Goal: Task Accomplishment & Management: Use online tool/utility

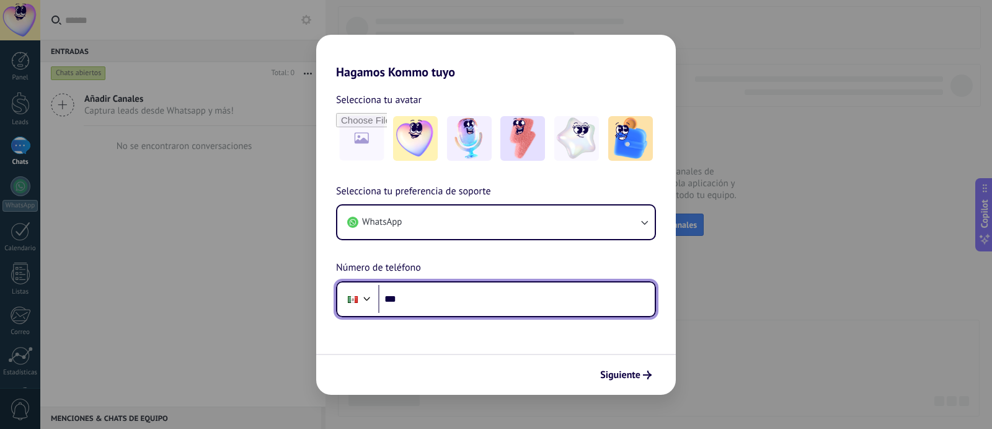
click at [524, 297] on input "***" at bounding box center [516, 299] width 277 height 29
type input "**********"
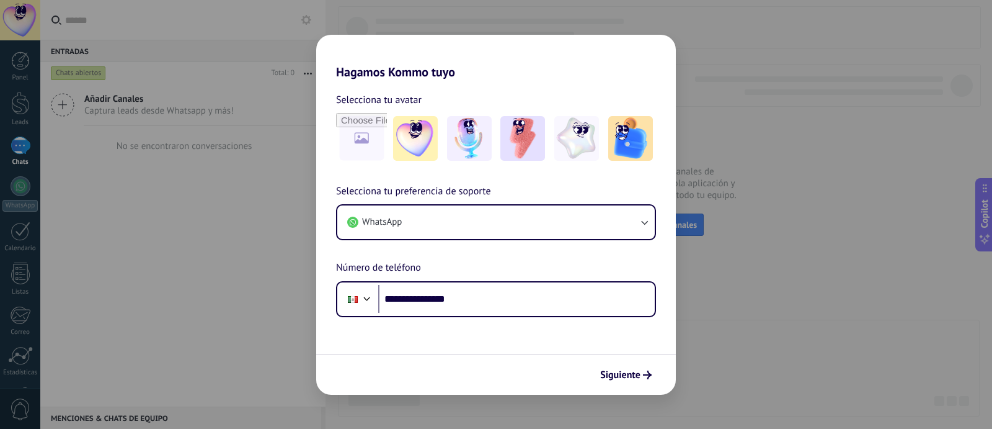
click at [618, 379] on span "Siguiente" at bounding box center [620, 374] width 40 height 9
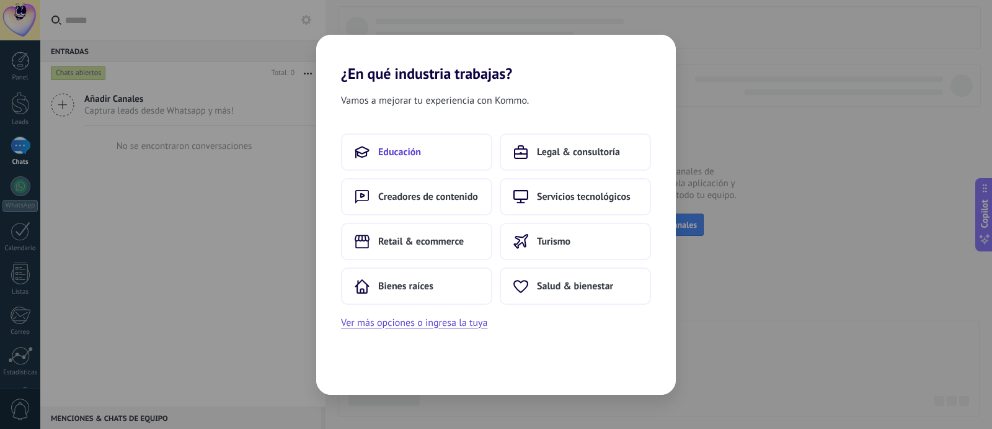
click at [405, 146] on span "Educación" at bounding box center [399, 152] width 43 height 12
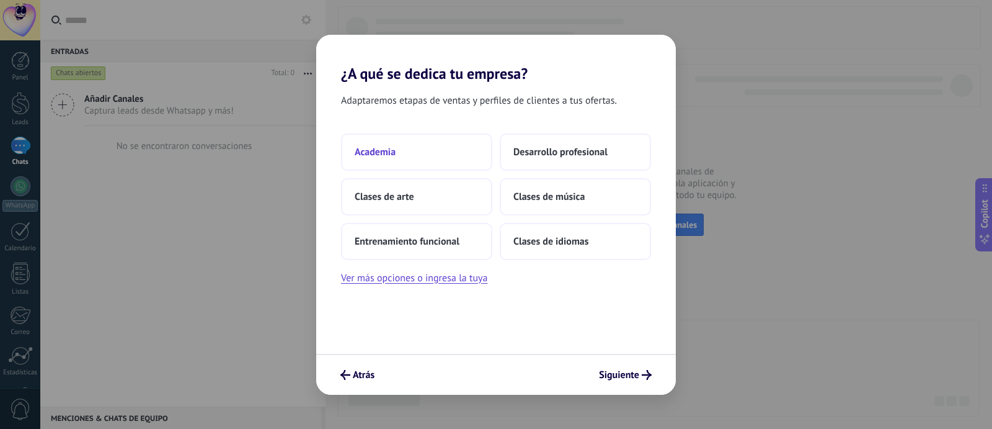
click at [397, 158] on button "Academia" at bounding box center [416, 151] width 151 height 37
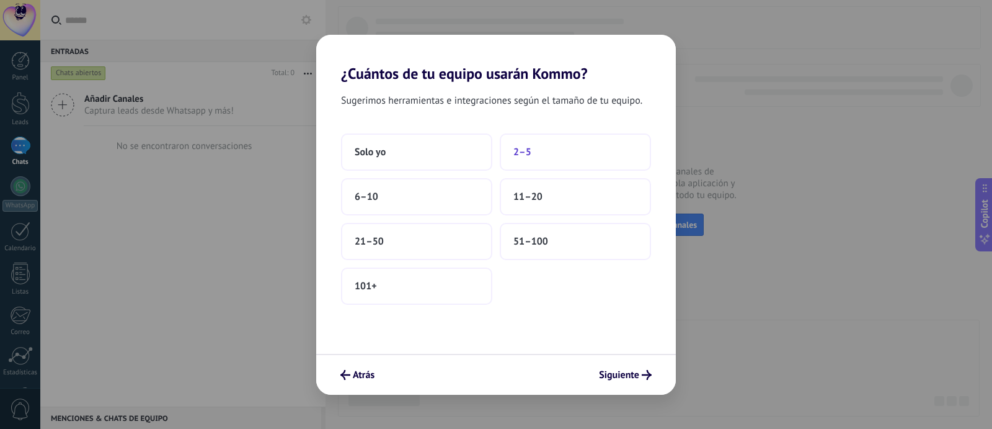
click at [515, 154] on span "2–5" at bounding box center [523, 152] width 18 height 12
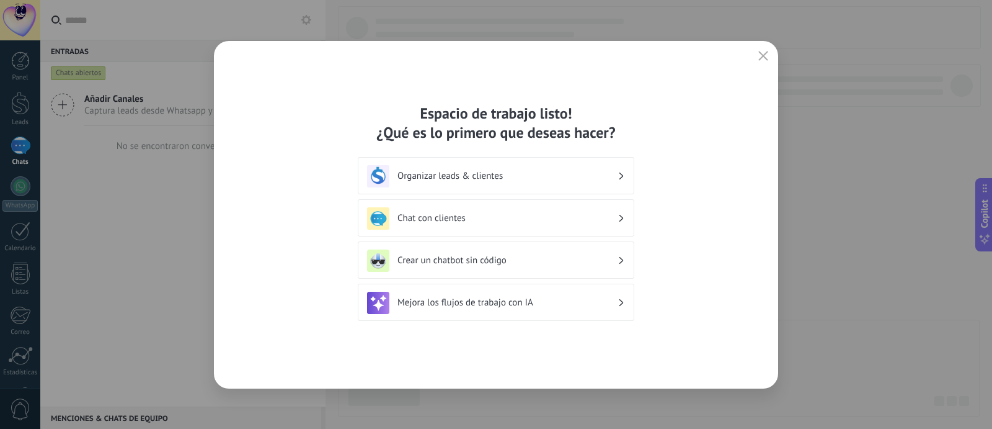
click at [512, 301] on h3 "Mejora los flujos de trabajo con IA" at bounding box center [508, 302] width 220 height 12
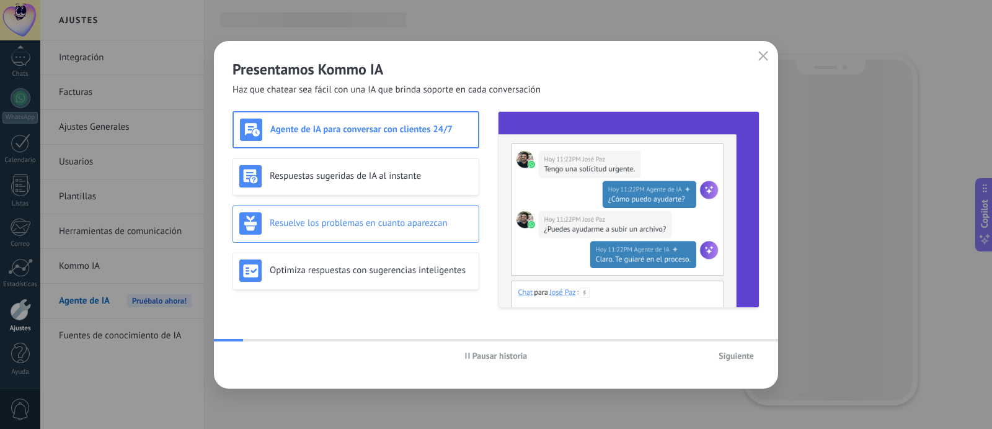
scroll to position [88, 0]
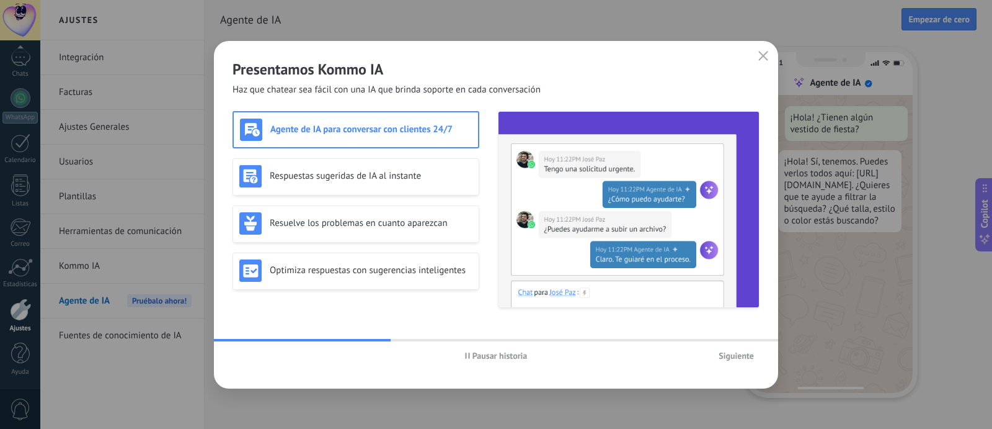
click at [465, 125] on h3 "Agente de IA para conversar con clientes 24/7" at bounding box center [371, 129] width 202 height 12
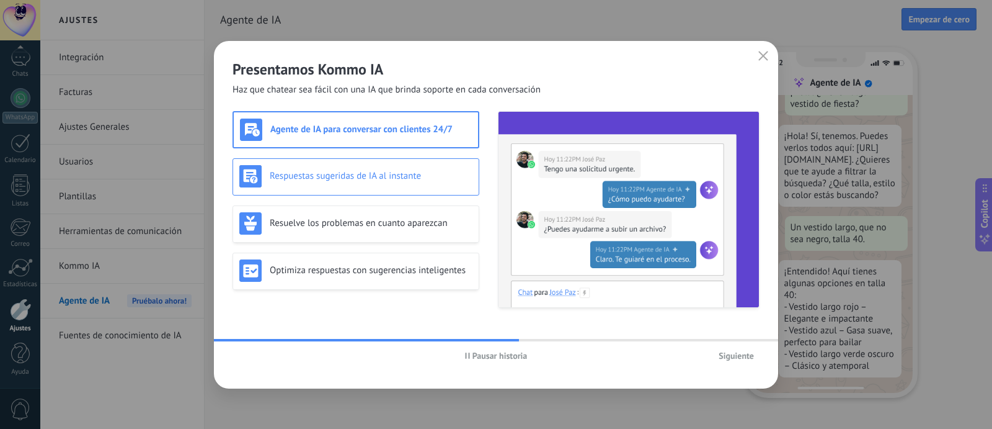
scroll to position [64, 0]
click at [417, 187] on div "Respuestas sugeridas de IA al instante" at bounding box center [355, 176] width 233 height 22
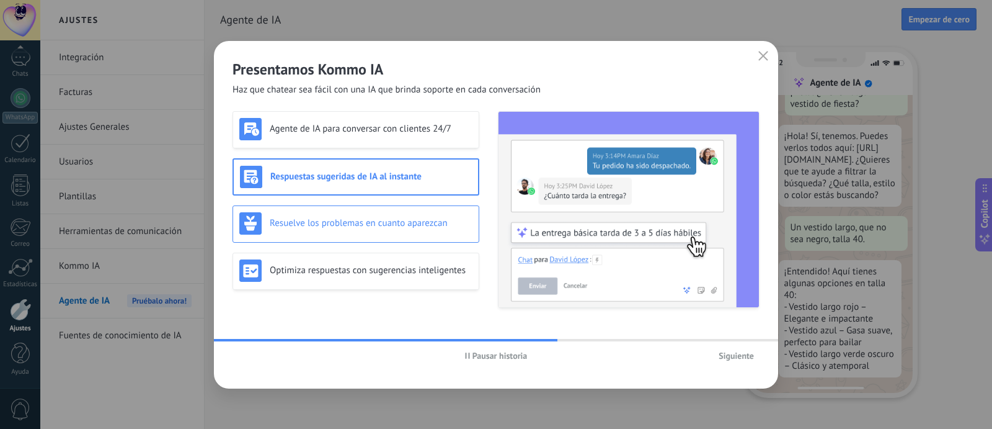
click at [409, 220] on h3 "Resuelve los problemas en cuanto aparezcan" at bounding box center [371, 223] width 203 height 12
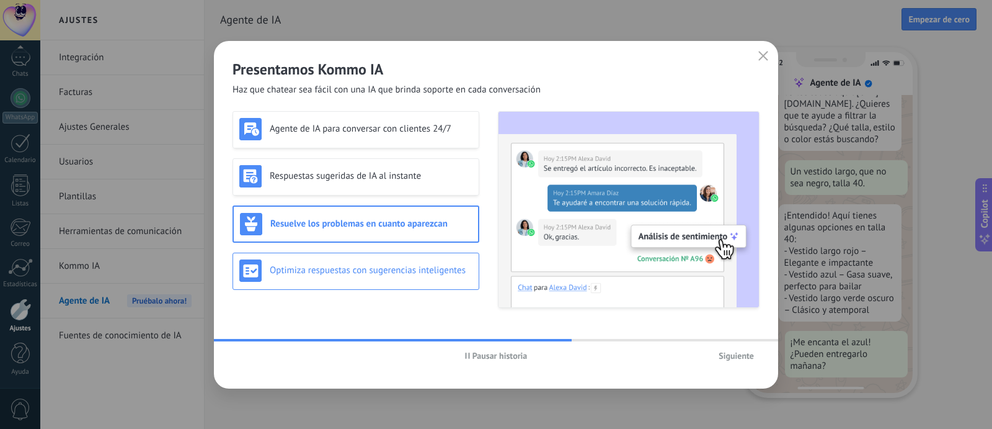
click at [410, 266] on h3 "Optimiza respuestas con sugerencias inteligentes" at bounding box center [371, 270] width 203 height 12
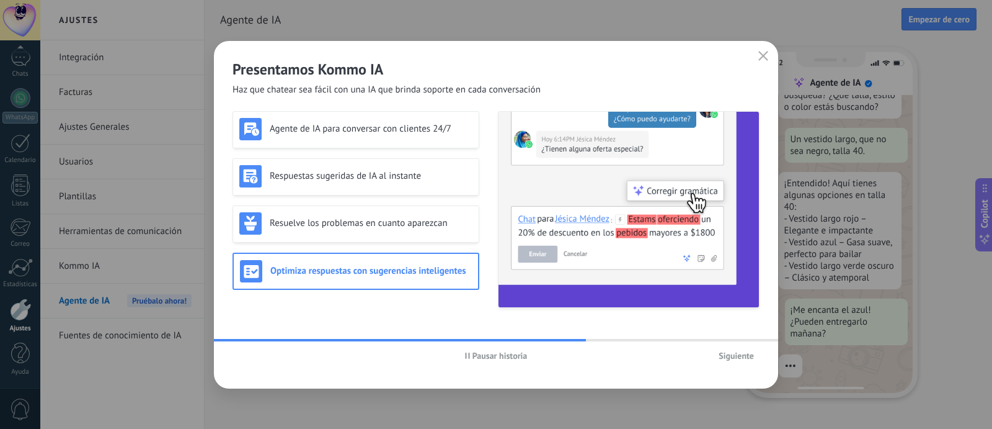
scroll to position [157, 0]
click at [736, 358] on span "Siguiente" at bounding box center [736, 355] width 35 height 9
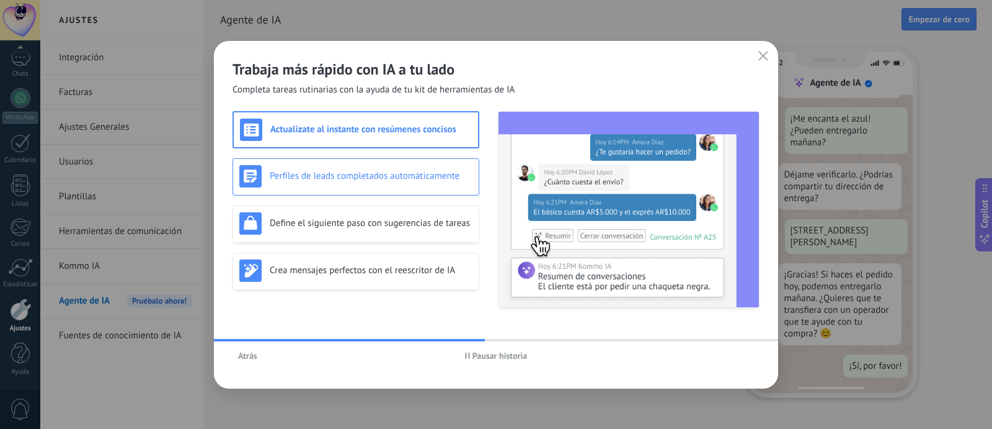
scroll to position [362, 0]
click at [382, 188] on div "Perfiles de leads completados automáticamente" at bounding box center [356, 176] width 247 height 37
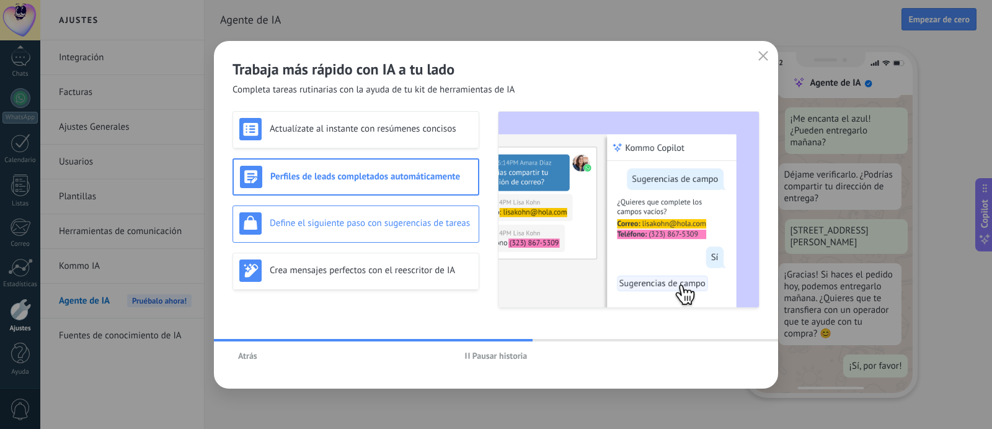
scroll to position [0, 0]
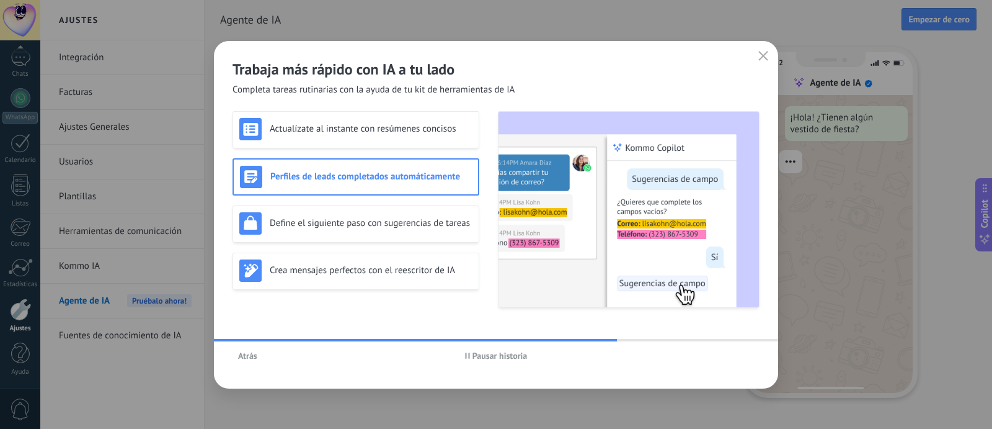
click at [500, 354] on span "Pausar historia" at bounding box center [500, 355] width 55 height 9
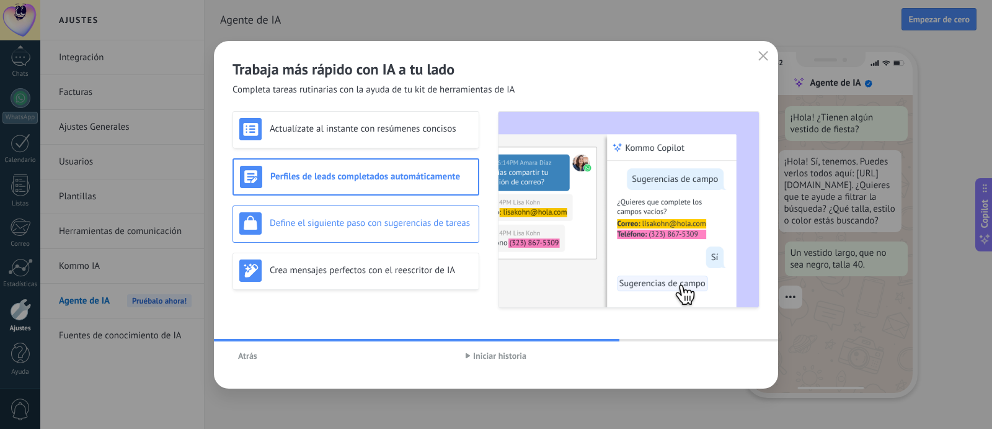
click at [424, 239] on div "Define el siguiente paso con sugerencias de tareas" at bounding box center [356, 223] width 247 height 37
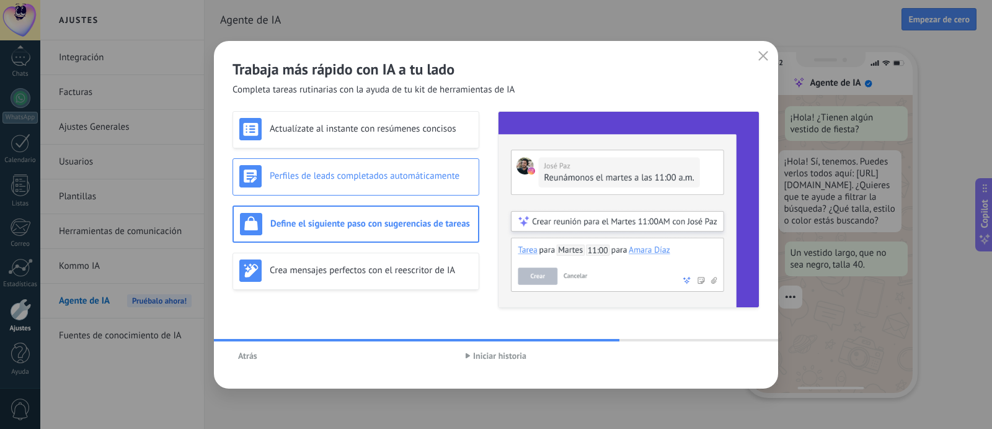
click at [423, 182] on h3 "Perfiles de leads completados automáticamente" at bounding box center [371, 176] width 203 height 12
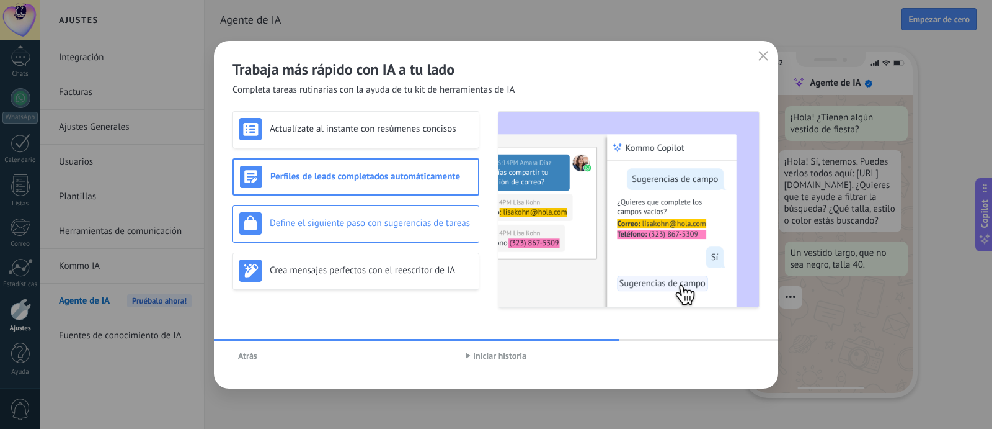
click at [426, 232] on div "Define el siguiente paso con sugerencias de tareas" at bounding box center [355, 223] width 233 height 22
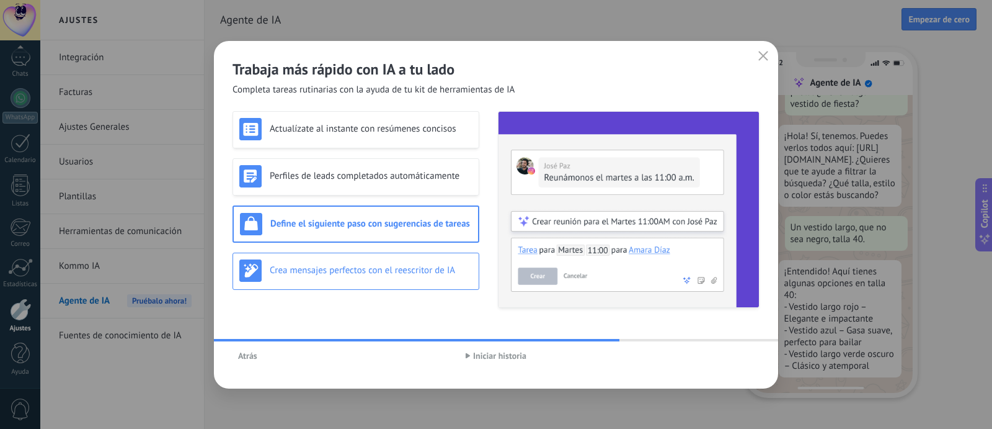
scroll to position [64, 0]
drag, startPoint x: 430, startPoint y: 269, endPoint x: 432, endPoint y: 275, distance: 6.3
click at [430, 270] on h3 "Crea mensajes perfectos con el reescritor de IA" at bounding box center [371, 270] width 203 height 12
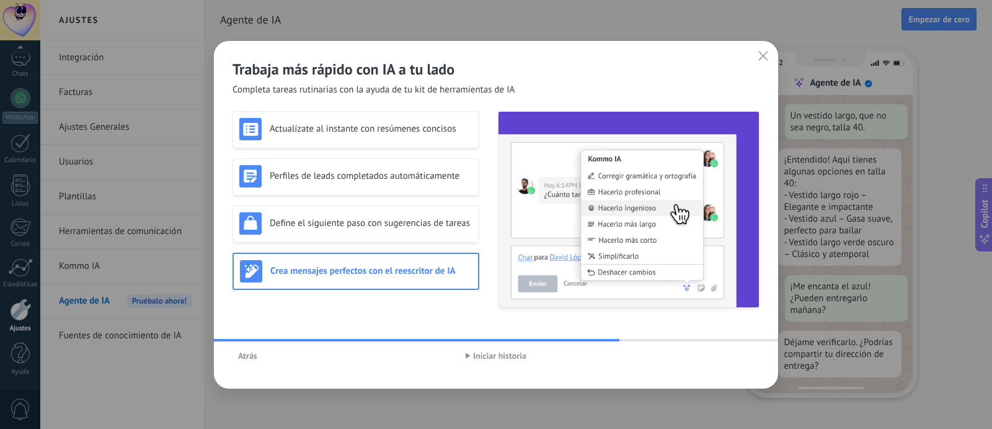
scroll to position [183, 0]
click at [502, 360] on span "Iniciar historia" at bounding box center [499, 355] width 53 height 9
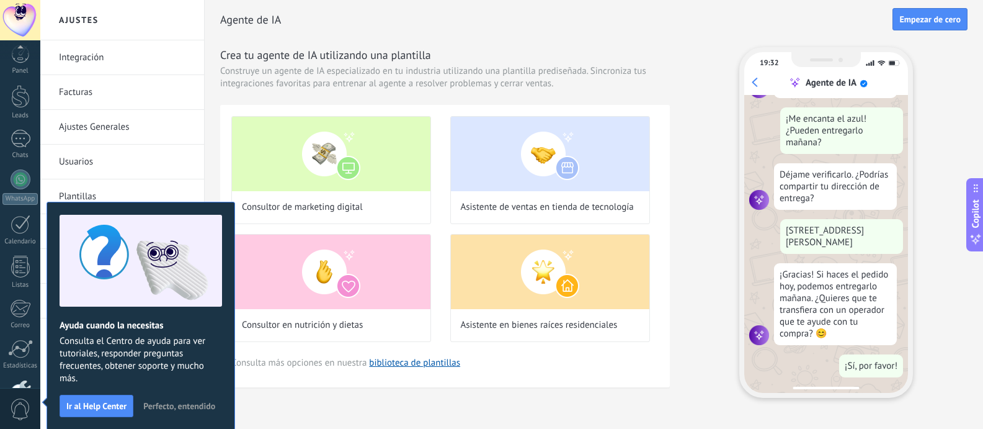
scroll to position [88, 0]
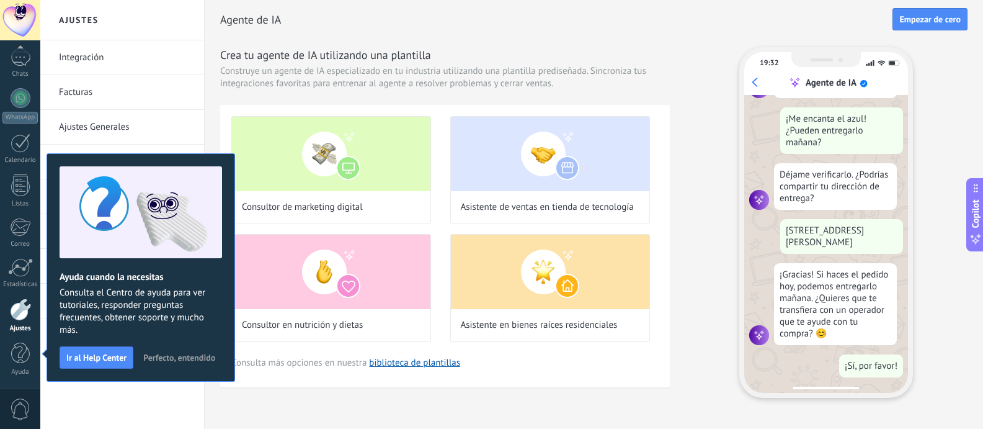
click at [193, 358] on span "Perfecto, entendido" at bounding box center [179, 357] width 72 height 9
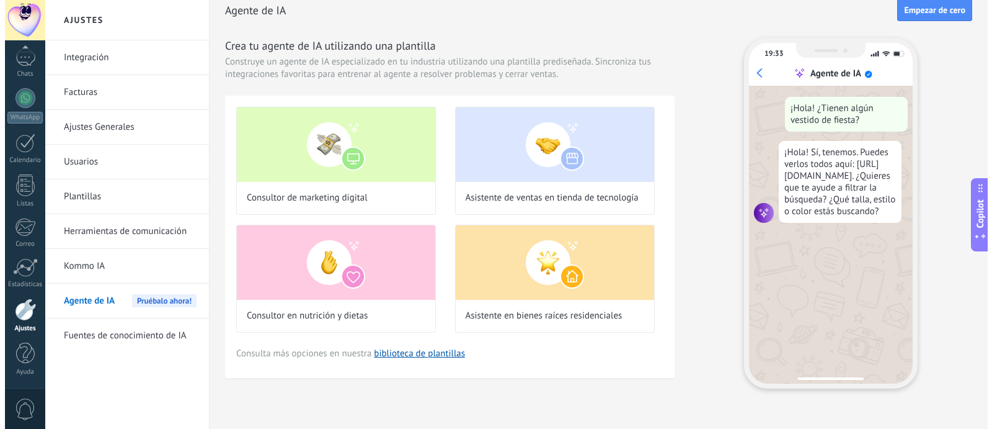
scroll to position [0, 0]
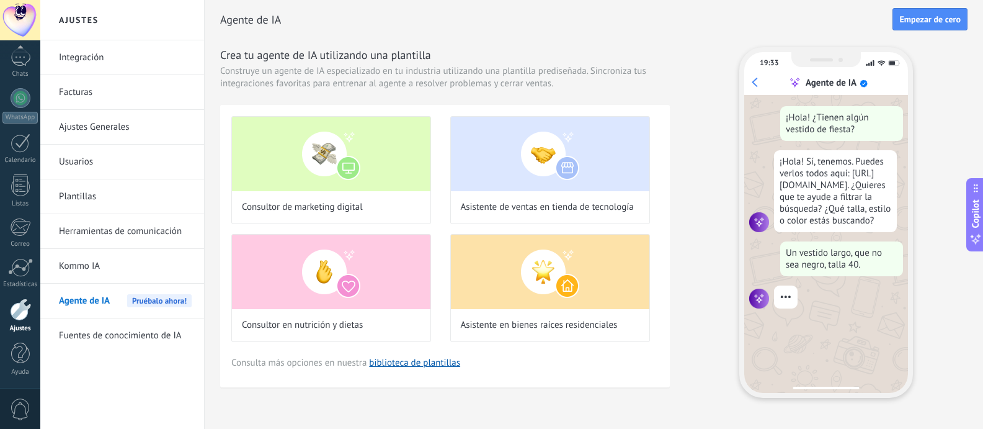
click at [127, 269] on link "Kommo IA" at bounding box center [125, 266] width 133 height 35
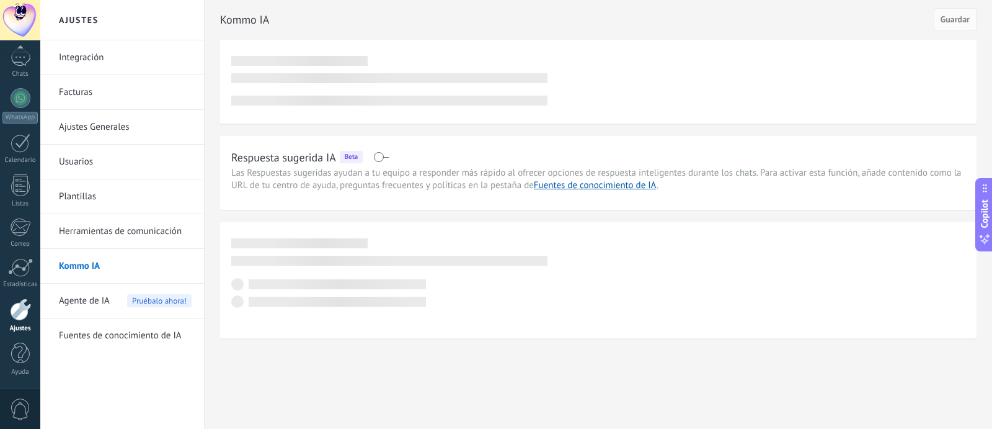
scroll to position [88, 0]
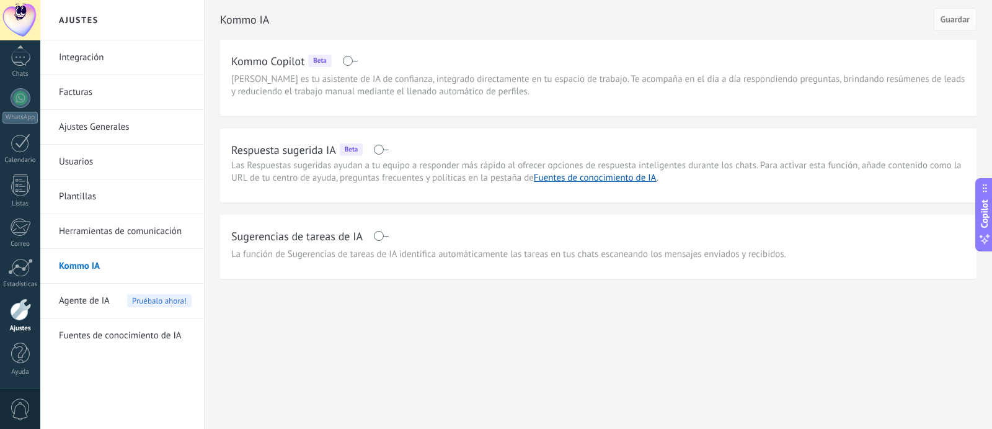
click at [381, 153] on span at bounding box center [381, 150] width 16 height 10
click at [380, 241] on span at bounding box center [381, 236] width 16 height 10
click at [958, 24] on span "Guardar" at bounding box center [955, 19] width 29 height 9
click at [109, 307] on span "Agente de IA" at bounding box center [84, 300] width 51 height 35
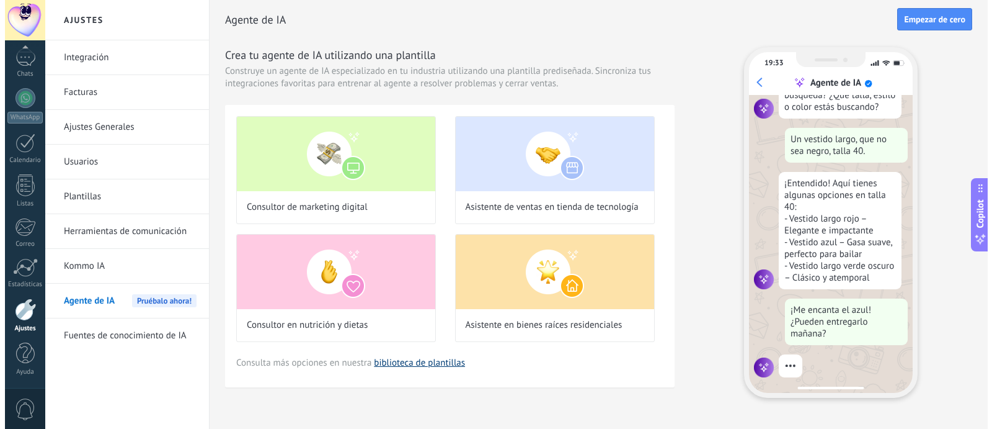
scroll to position [157, 0]
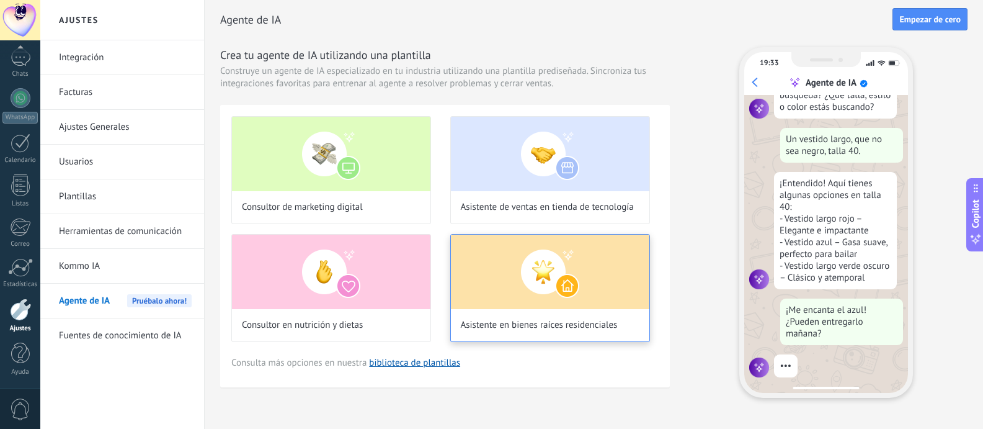
click at [535, 295] on img at bounding box center [550, 271] width 198 height 74
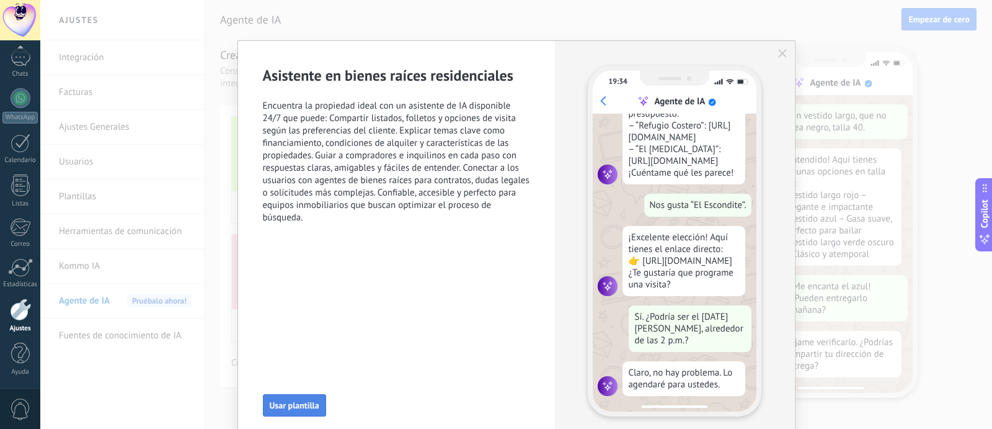
scroll to position [0, 0]
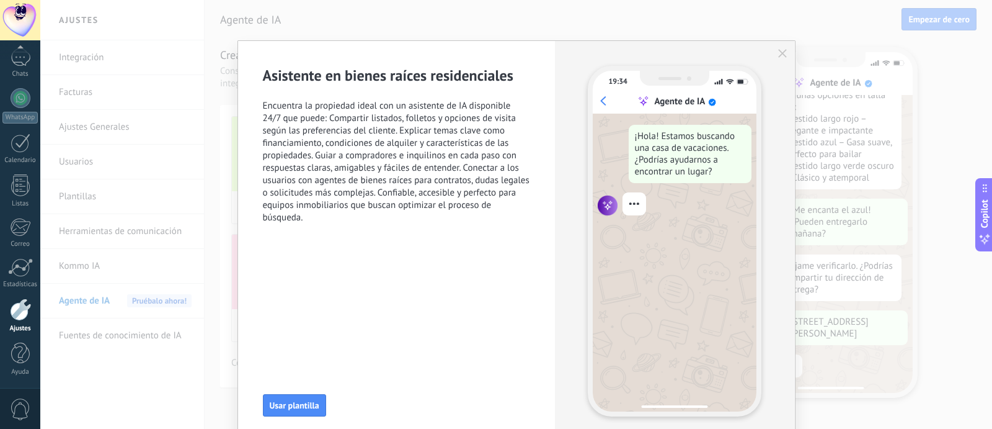
click at [779, 55] on use "button" at bounding box center [782, 53] width 9 height 9
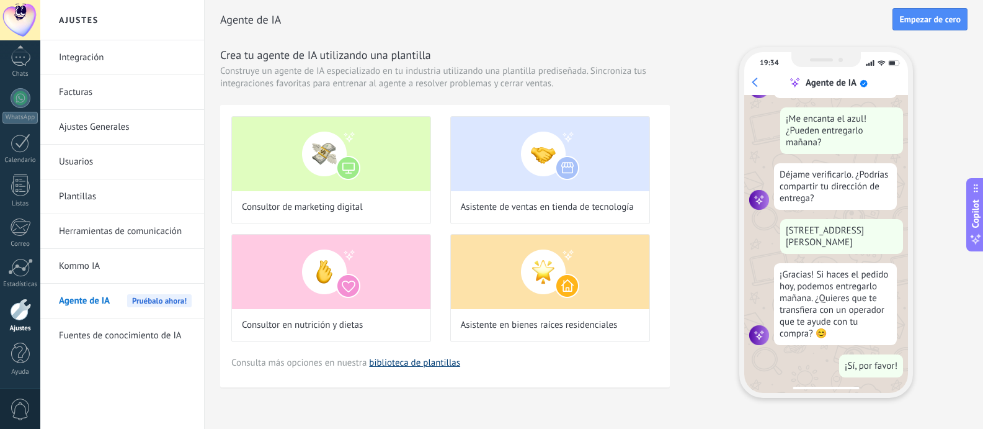
click at [385, 365] on link "biblioteca de plantillas" at bounding box center [414, 363] width 91 height 12
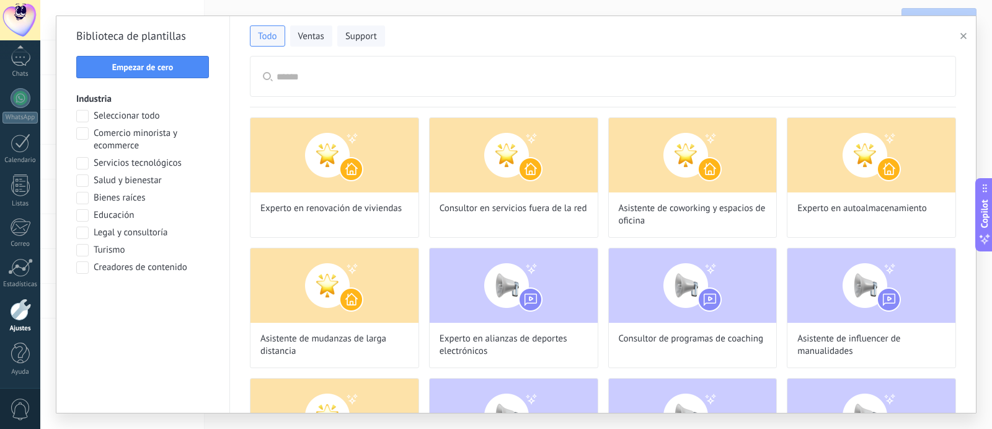
click at [320, 83] on input "text" at bounding box center [610, 76] width 667 height 40
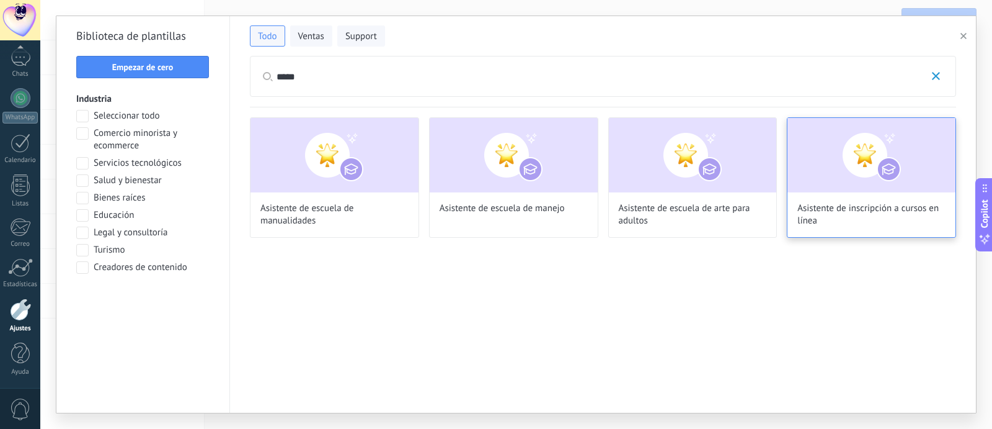
type input "*****"
click at [821, 148] on img at bounding box center [872, 155] width 168 height 74
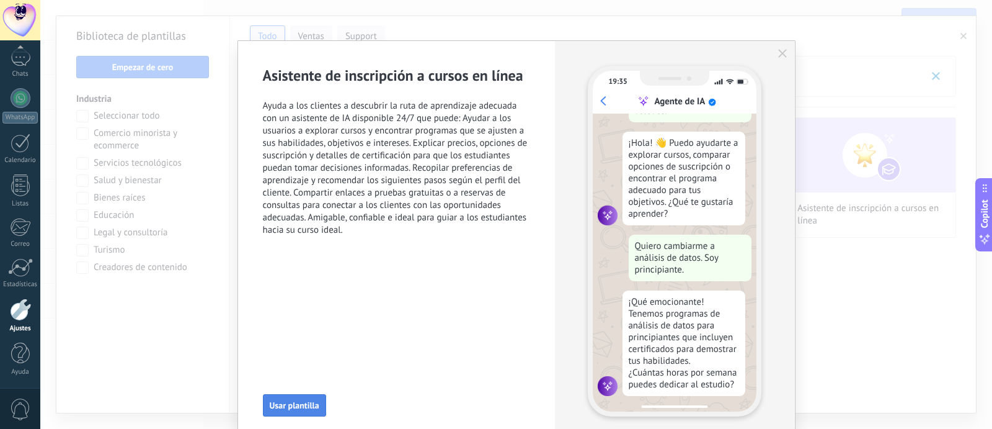
scroll to position [77, 0]
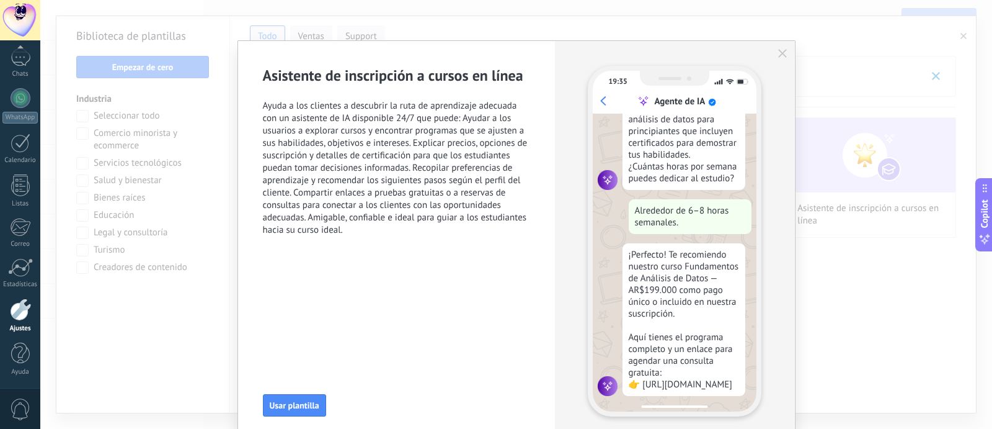
click at [778, 55] on icon "button" at bounding box center [782, 53] width 9 height 9
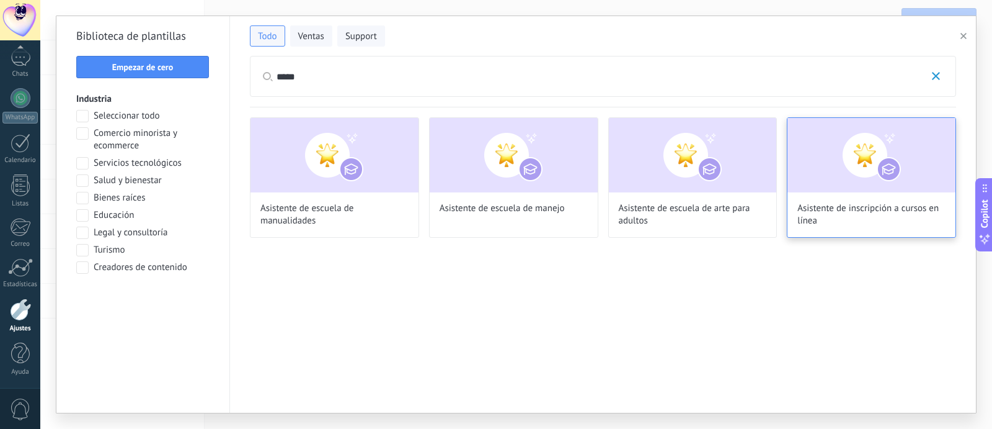
click at [822, 176] on img at bounding box center [872, 155] width 168 height 74
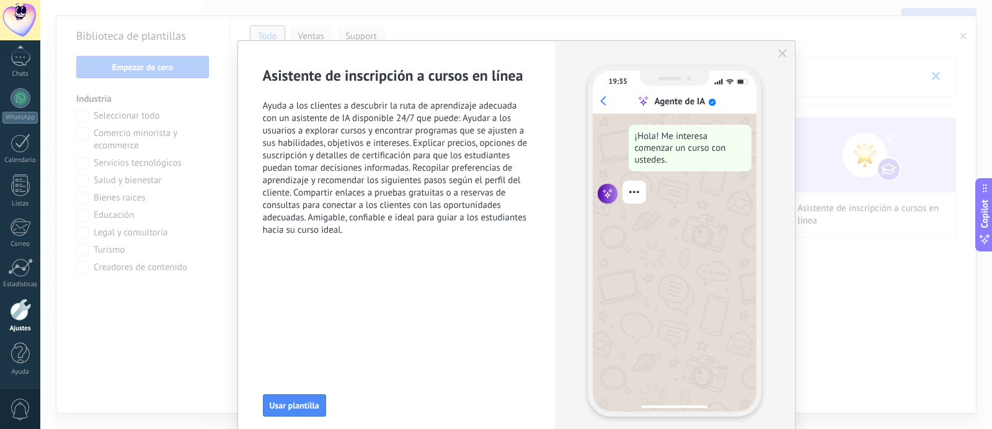
click at [296, 417] on div "Asistente de inscripción a cursos en línea Ayuda a los clientes a descubrir la …" at bounding box center [397, 241] width 318 height 400
click at [299, 409] on span "Usar plantilla" at bounding box center [295, 405] width 50 height 9
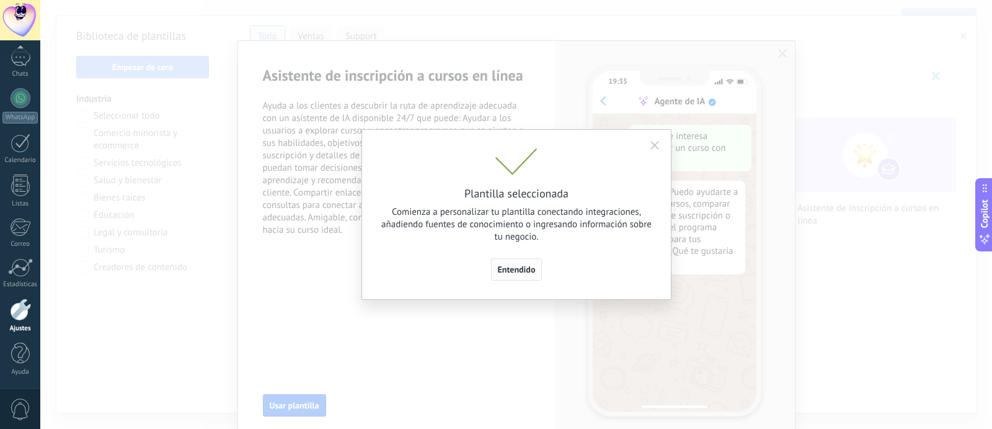
scroll to position [64, 0]
click at [523, 272] on span "Entendido" at bounding box center [517, 269] width 38 height 9
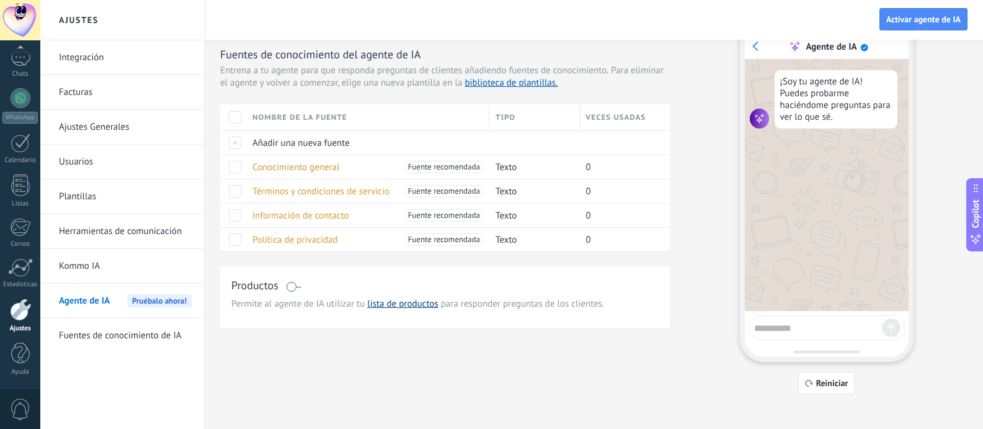
scroll to position [0, 0]
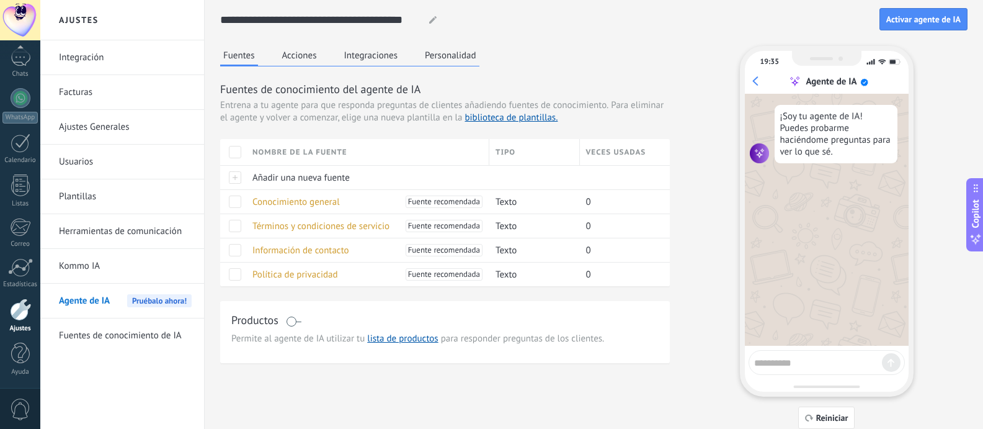
click at [376, 65] on div "Fuentes Acciones Integraciones Personalidad" at bounding box center [349, 56] width 259 height 20
click at [378, 54] on button "Integraciones" at bounding box center [371, 55] width 60 height 19
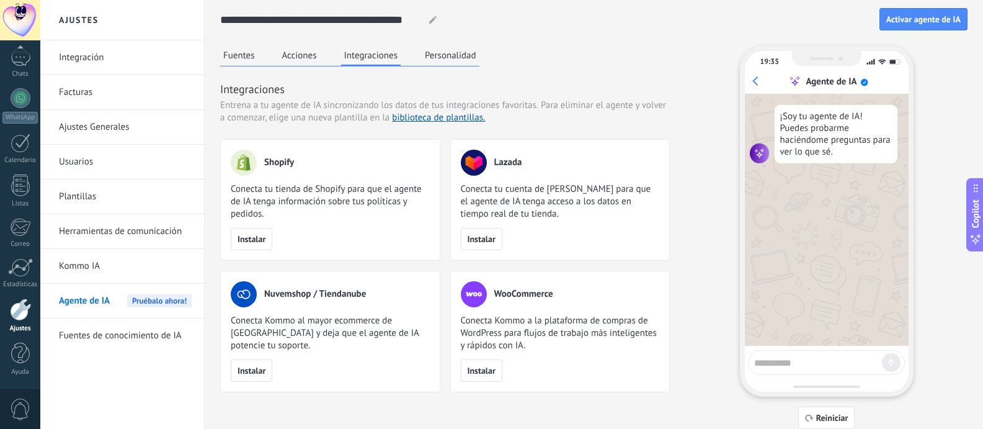
click at [433, 50] on button "Personalidad" at bounding box center [451, 55] width 58 height 19
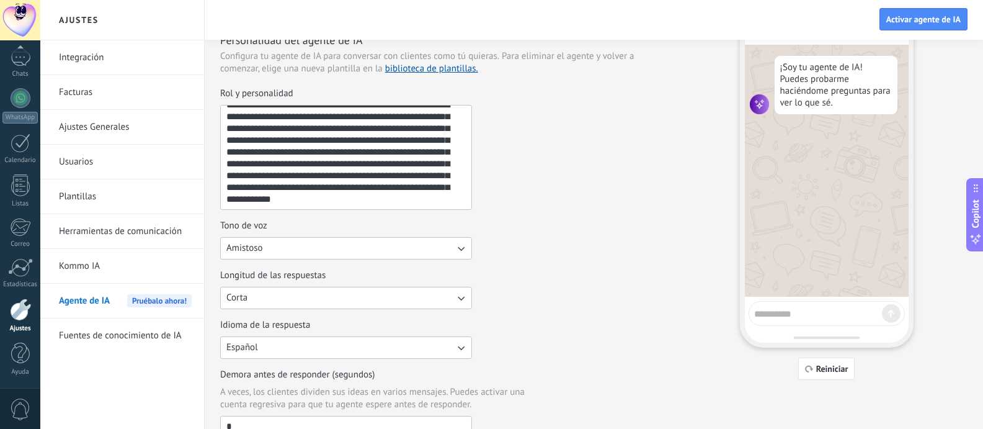
scroll to position [50, 0]
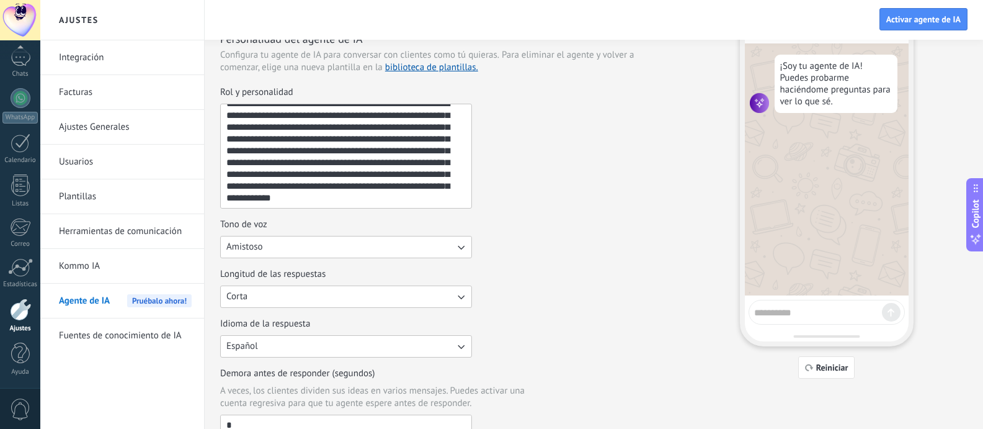
click at [401, 253] on button "Amistoso" at bounding box center [346, 247] width 252 height 22
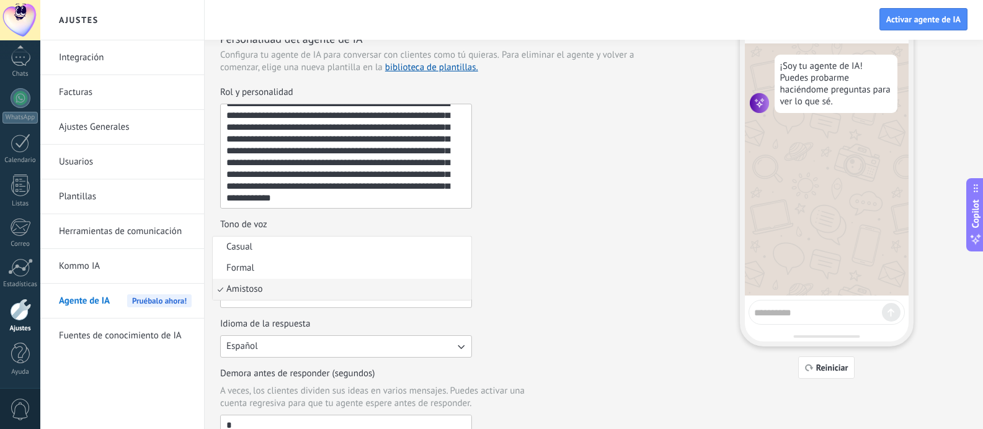
click at [559, 247] on div "Tono de voz Amistoso Casual Formal Amistoso" at bounding box center [445, 238] width 450 height 40
